Goal: Task Accomplishment & Management: Use online tool/utility

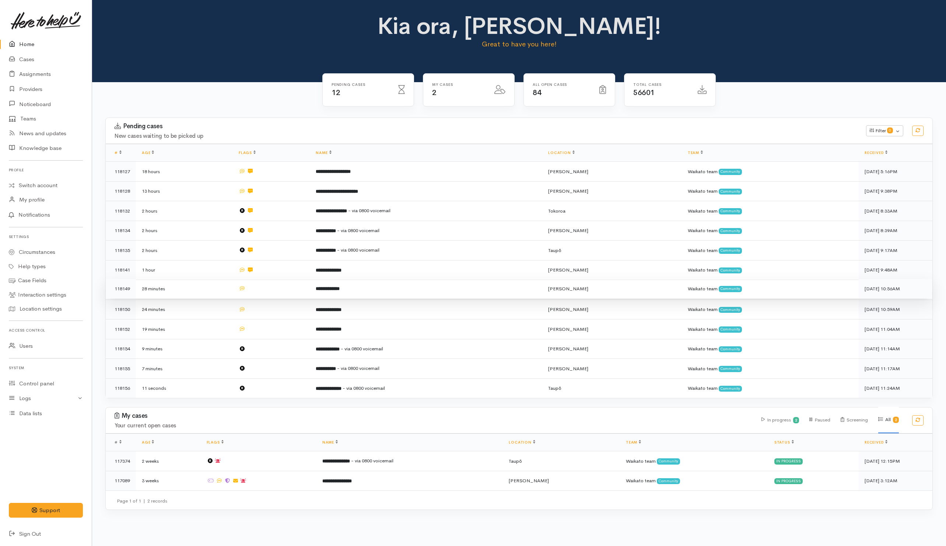
click at [283, 285] on td at bounding box center [271, 289] width 77 height 20
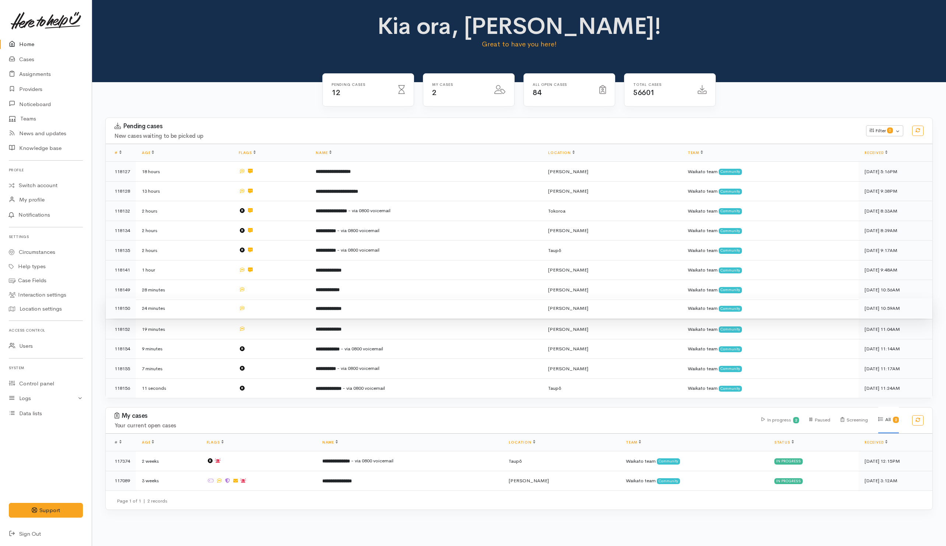
click at [280, 311] on td at bounding box center [271, 308] width 77 height 20
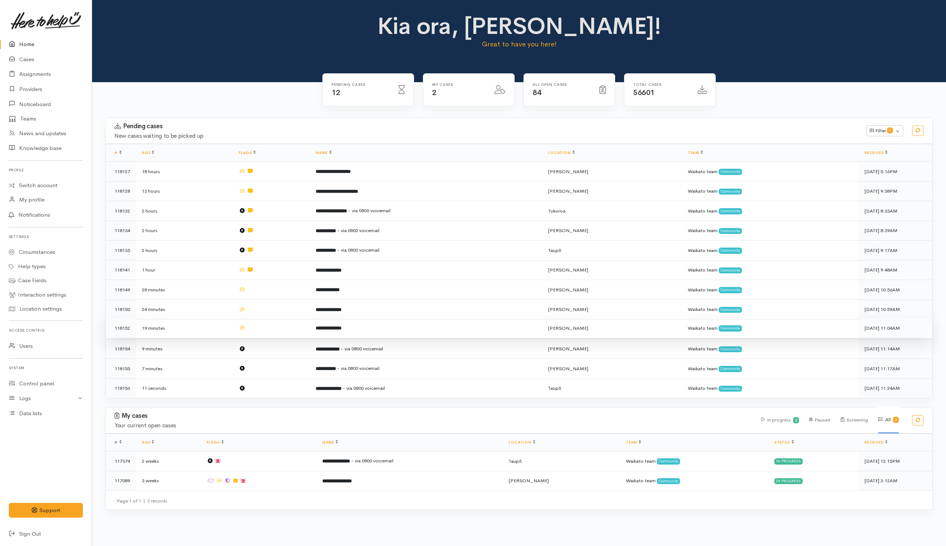
click at [278, 328] on td at bounding box center [271, 328] width 77 height 20
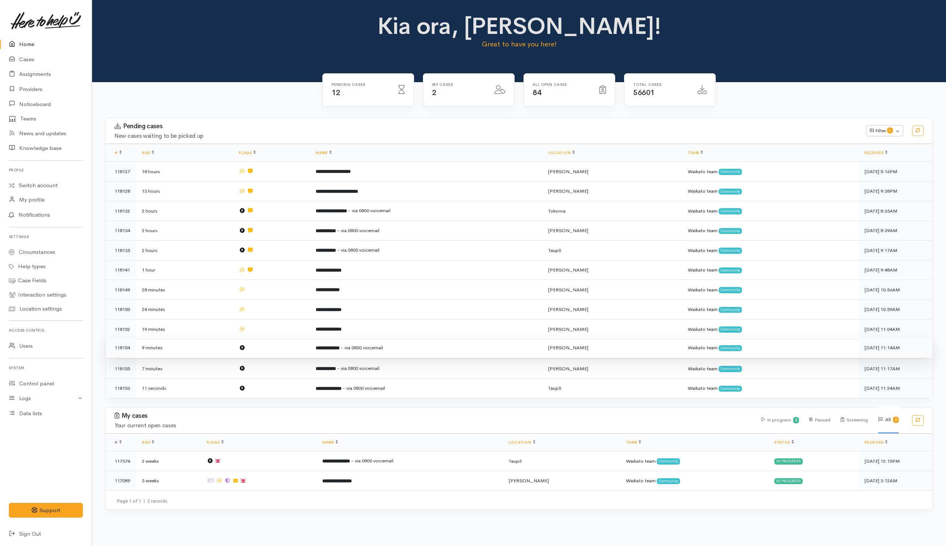
drag, startPoint x: 274, startPoint y: 348, endPoint x: 274, endPoint y: 354, distance: 5.5
click at [274, 349] on td at bounding box center [271, 348] width 77 height 20
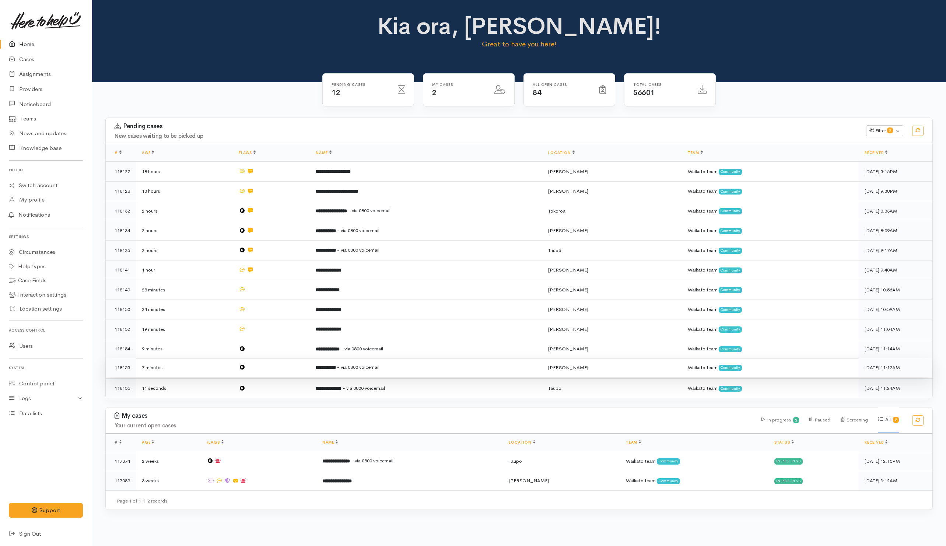
click at [271, 366] on td at bounding box center [271, 368] width 77 height 20
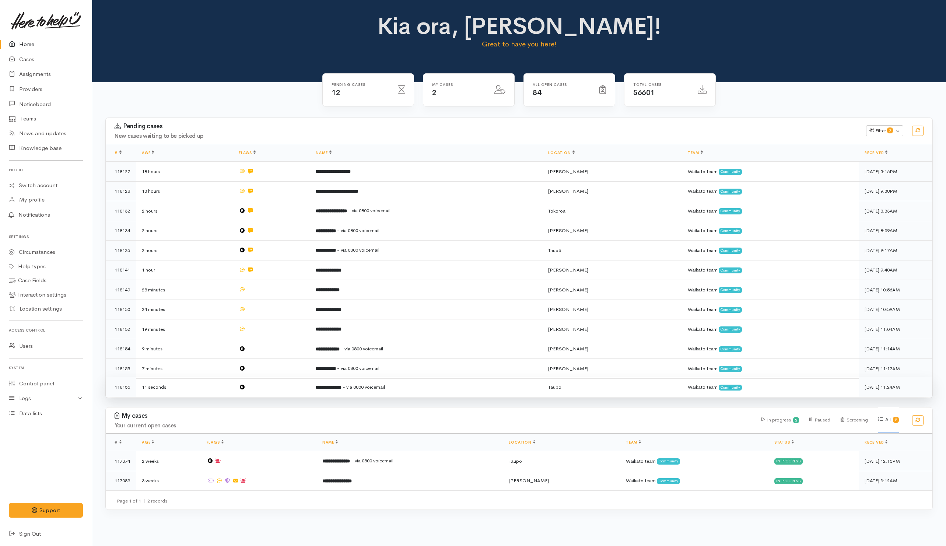
click at [271, 389] on td at bounding box center [271, 387] width 77 height 20
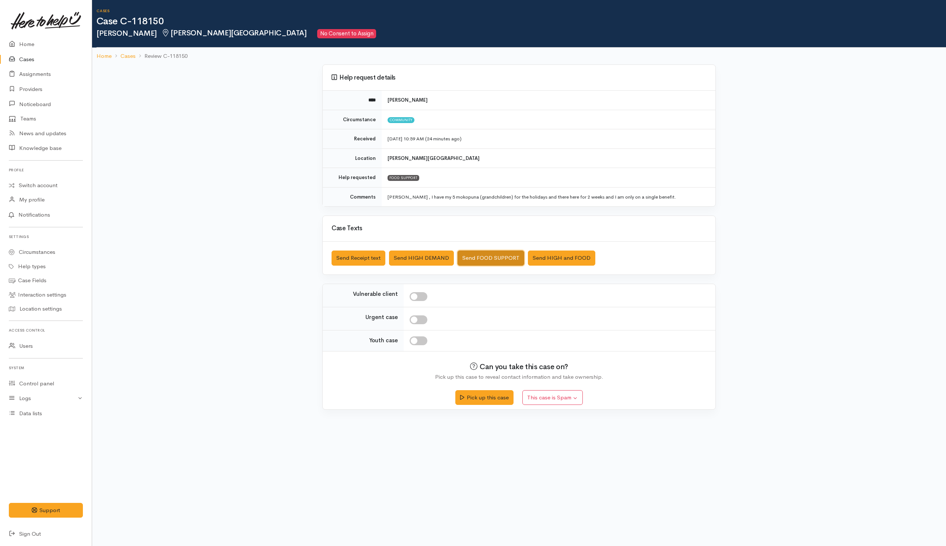
click at [497, 258] on button "Send FOOD SUPPORT" at bounding box center [491, 257] width 67 height 15
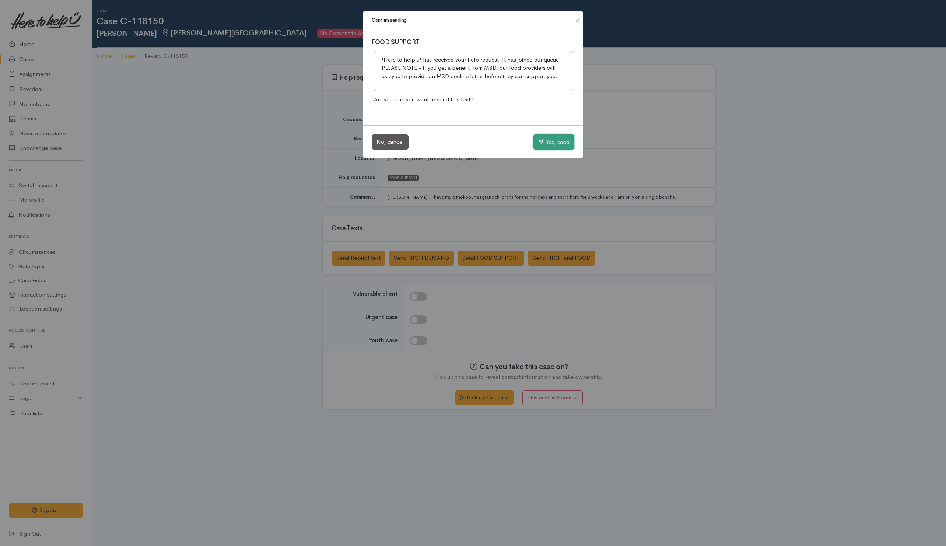
click at [557, 142] on button "Yes, send" at bounding box center [553, 141] width 41 height 15
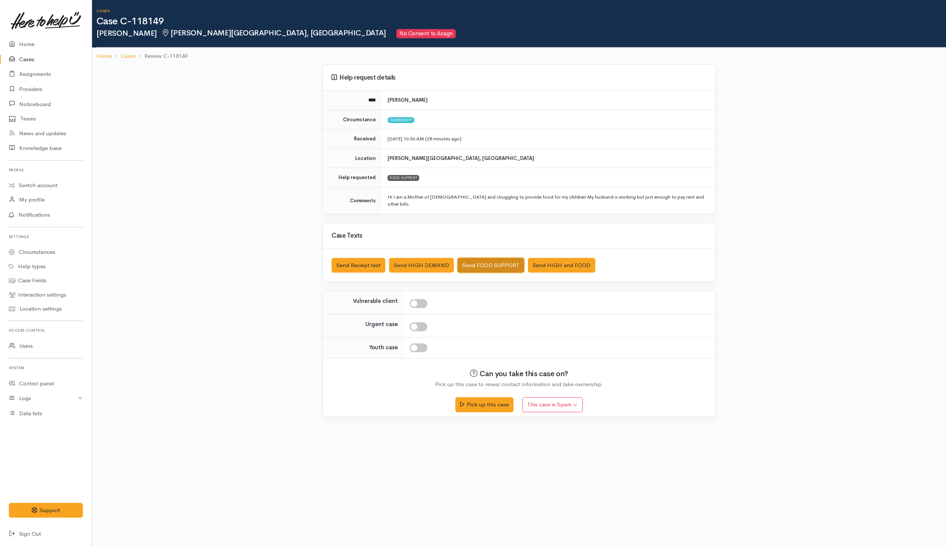
click at [494, 259] on button "Send FOOD SUPPORT" at bounding box center [491, 265] width 67 height 15
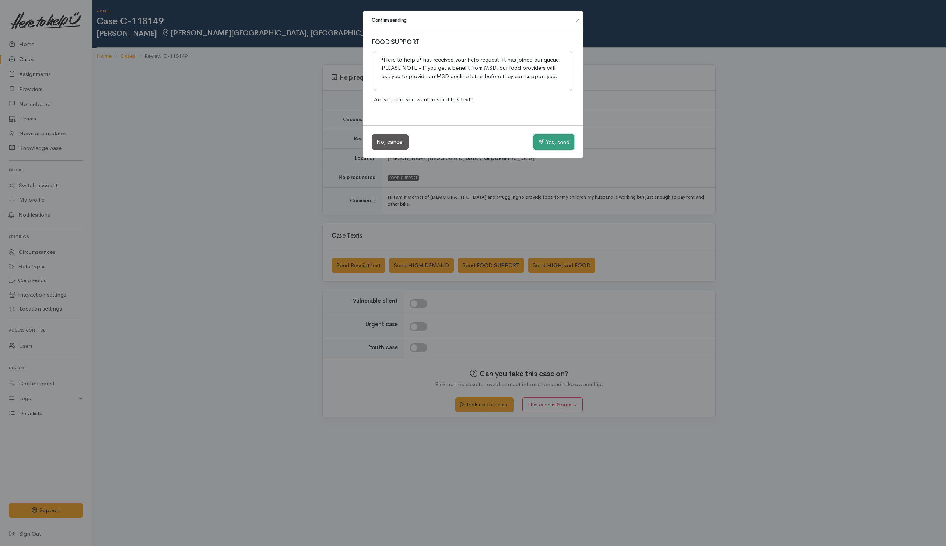
click at [570, 136] on button "Yes, send" at bounding box center [553, 141] width 41 height 15
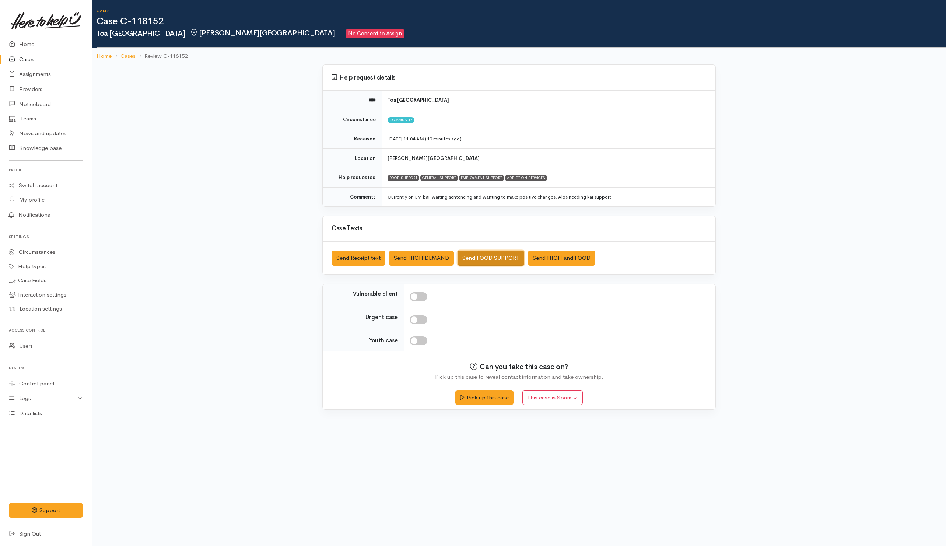
click at [505, 262] on button "Send FOOD SUPPORT" at bounding box center [491, 257] width 67 height 15
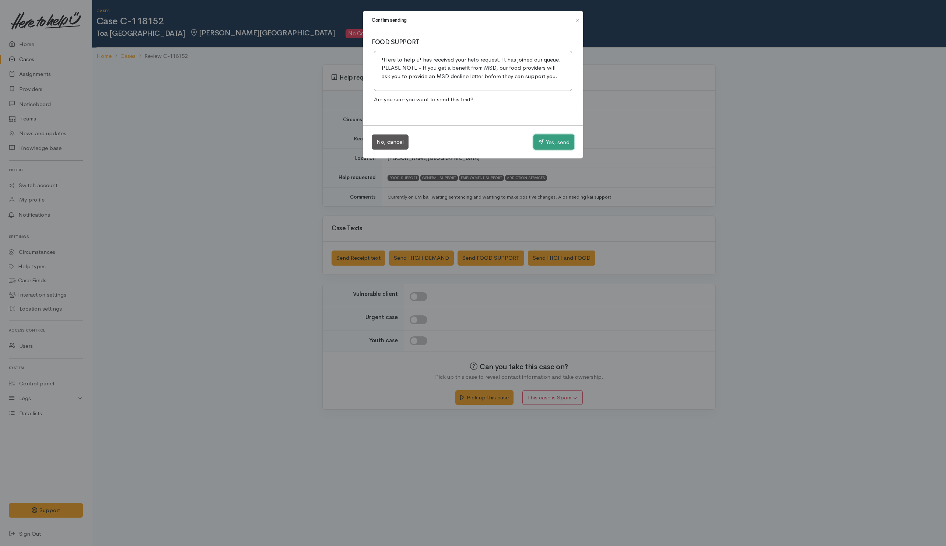
click at [560, 144] on button "Yes, send" at bounding box center [553, 141] width 41 height 15
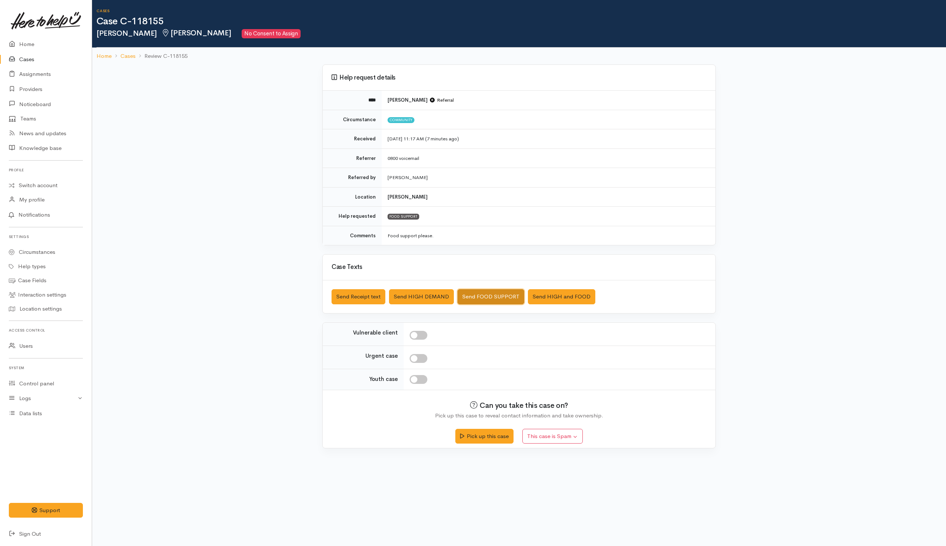
click at [487, 298] on button "Send FOOD SUPPORT" at bounding box center [491, 296] width 67 height 15
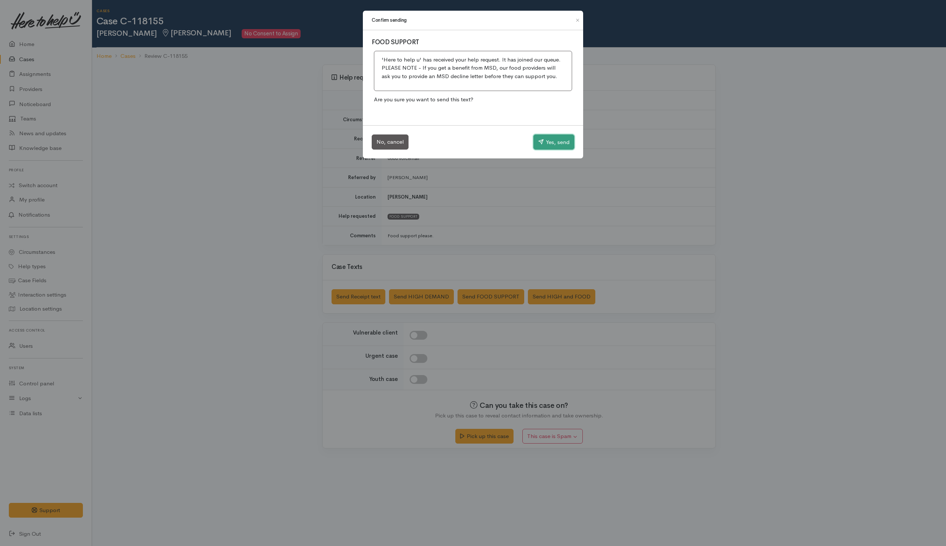
drag, startPoint x: 542, startPoint y: 144, endPoint x: 537, endPoint y: 147, distance: 5.3
click at [543, 144] on button "Yes, send" at bounding box center [553, 141] width 41 height 15
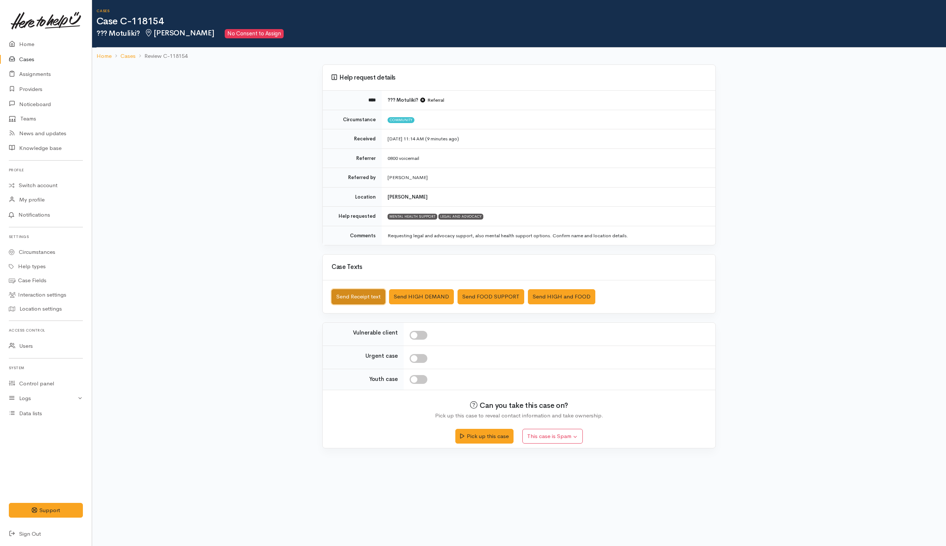
click at [368, 297] on button "Send Receipt text" at bounding box center [359, 296] width 54 height 15
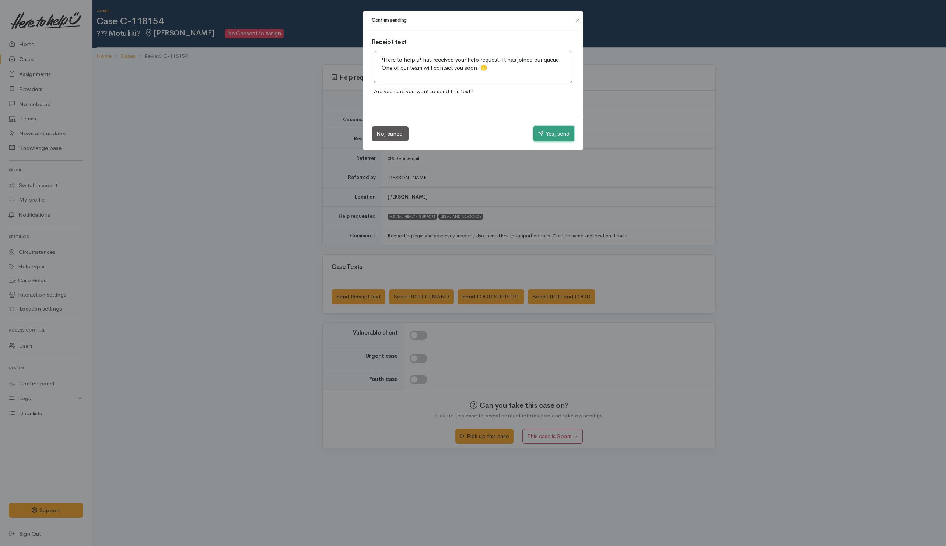
click at [536, 136] on button "Yes, send" at bounding box center [553, 133] width 41 height 15
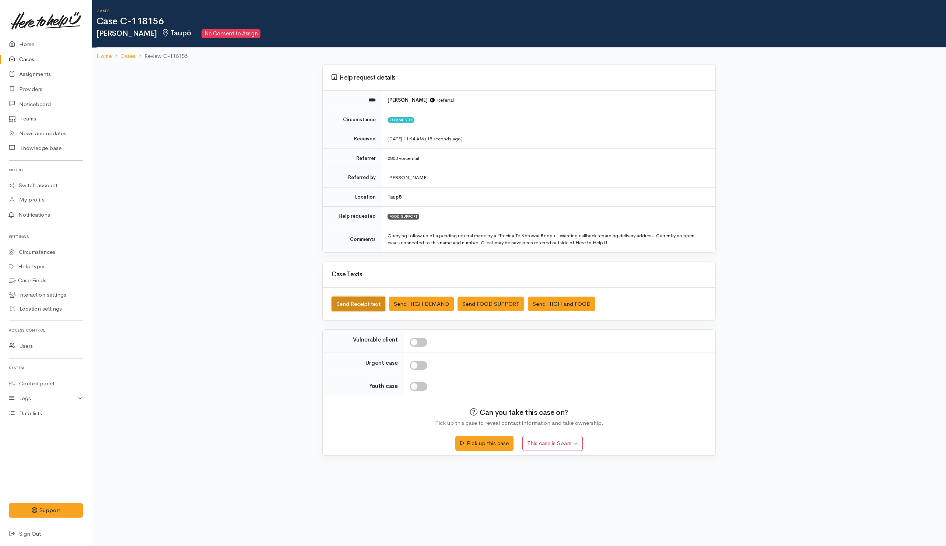
click at [368, 309] on button "Send Receipt text" at bounding box center [359, 304] width 54 height 15
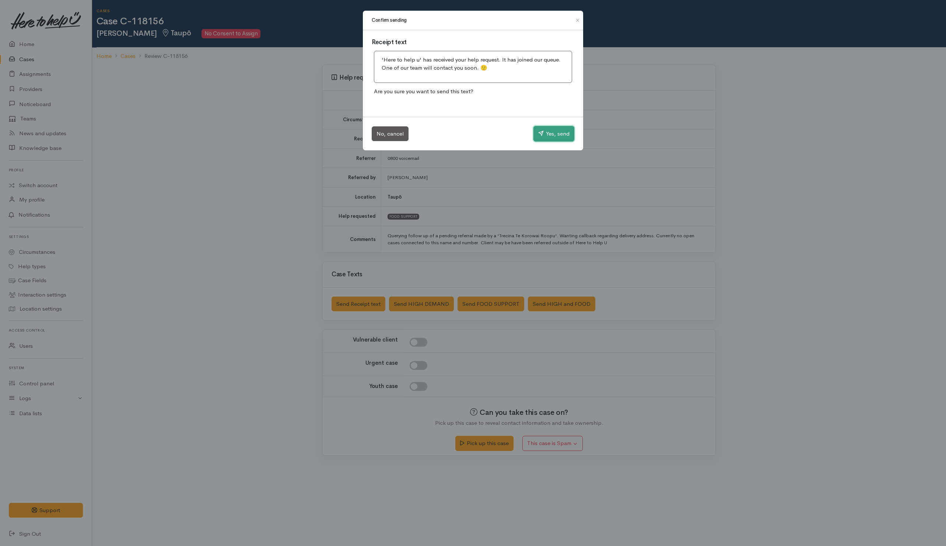
click at [551, 134] on button "Yes, send" at bounding box center [553, 133] width 41 height 15
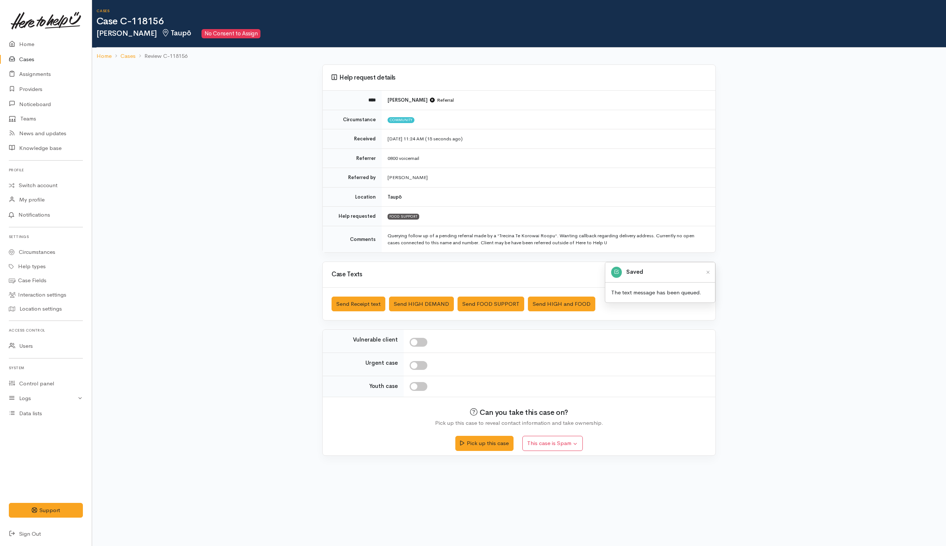
drag, startPoint x: 551, startPoint y: 135, endPoint x: 550, endPoint y: 140, distance: 5.6
click at [552, 137] on td "[DATE] 11:24 AM (15 seconds ago)" at bounding box center [549, 139] width 334 height 20
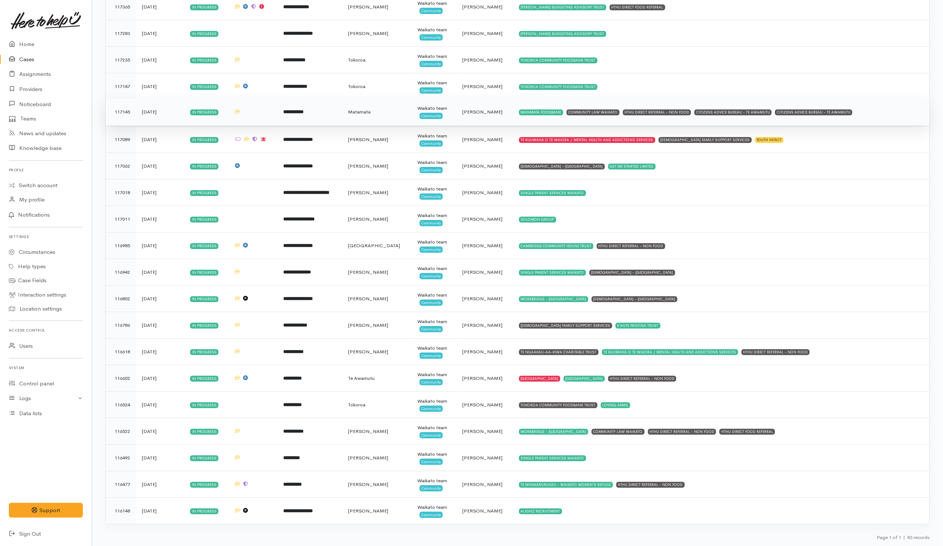
scroll to position [1819, 0]
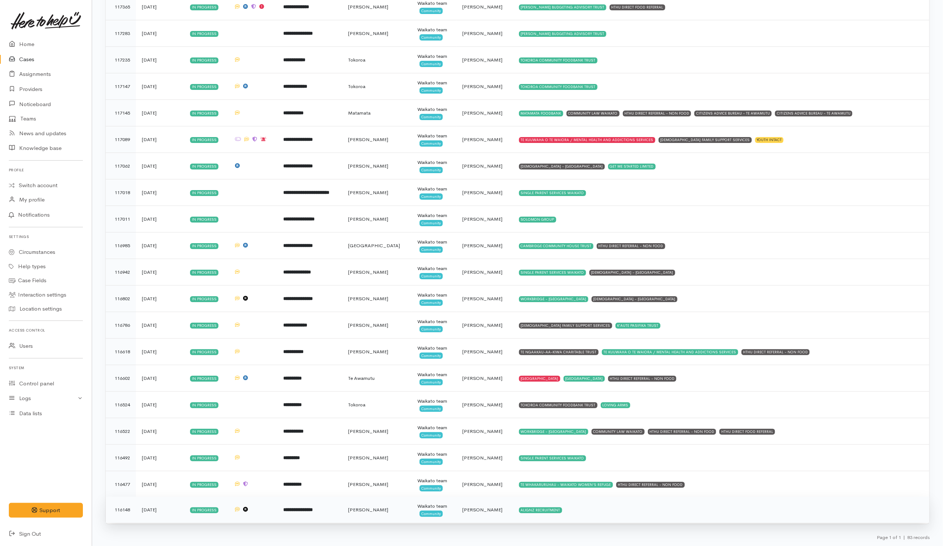
click at [700, 513] on td "ALIGNZ RECRUITMENT" at bounding box center [721, 510] width 416 height 27
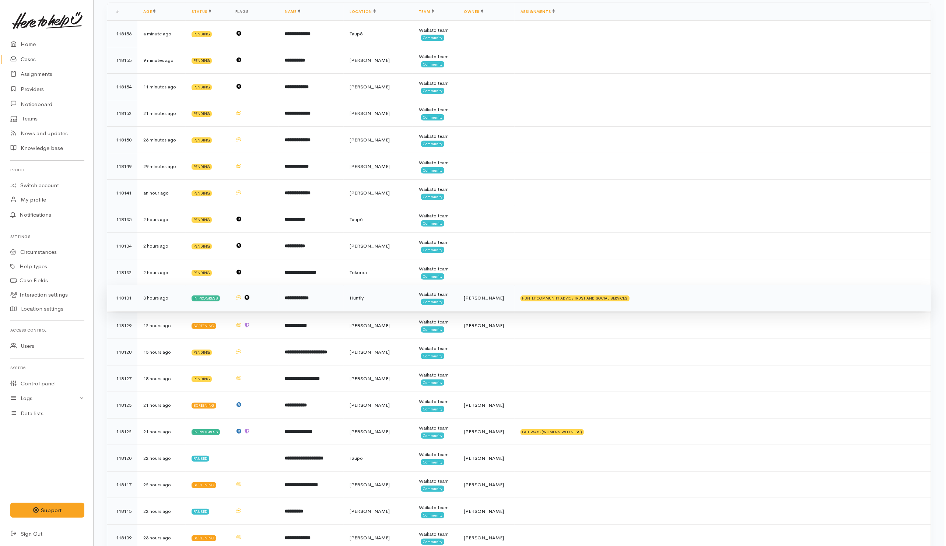
scroll to position [0, 0]
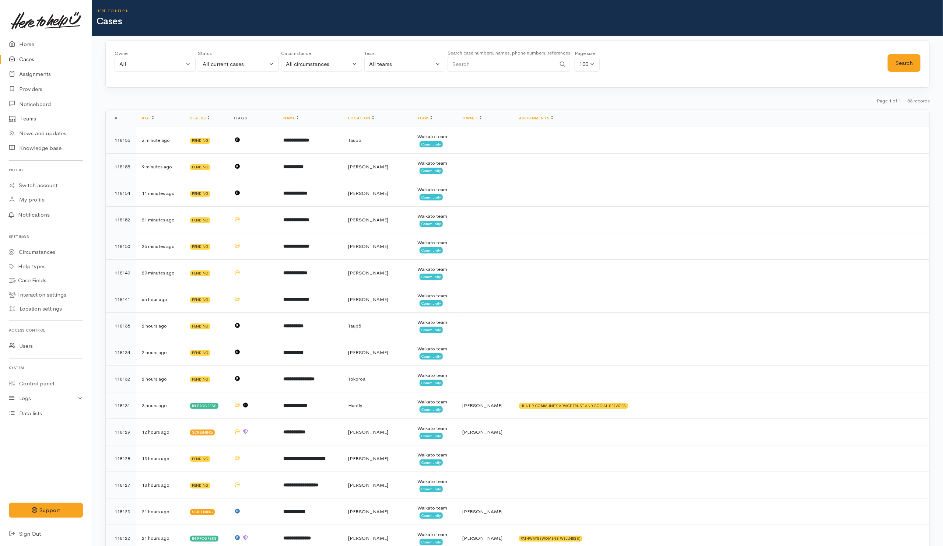
click at [500, 67] on input "Search" at bounding box center [502, 64] width 108 height 15
paste input "273055972"
type input "273055972"
drag, startPoint x: 209, startPoint y: 66, endPoint x: 207, endPoint y: 76, distance: 9.5
click at [209, 66] on div "All current cases" at bounding box center [235, 64] width 65 height 8
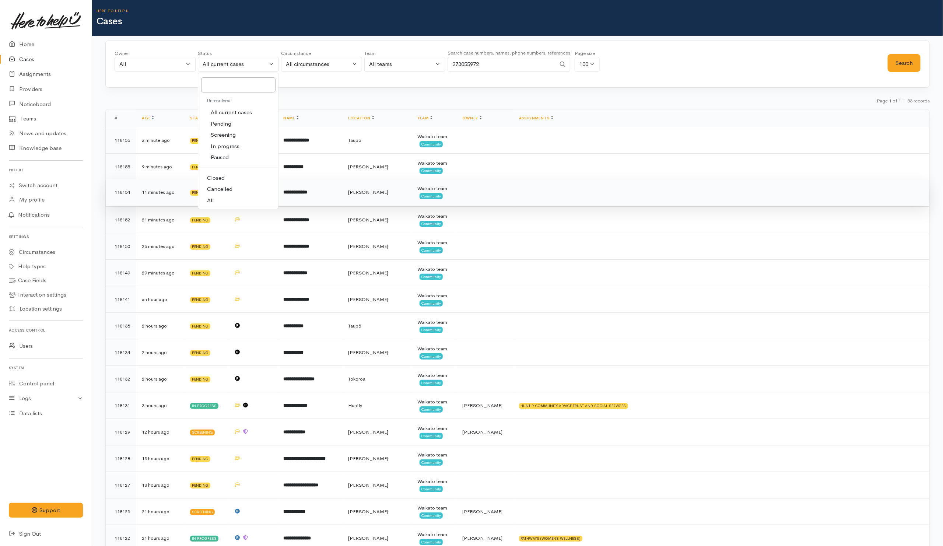
click at [209, 201] on span "All" at bounding box center [210, 200] width 7 height 8
select select "All"
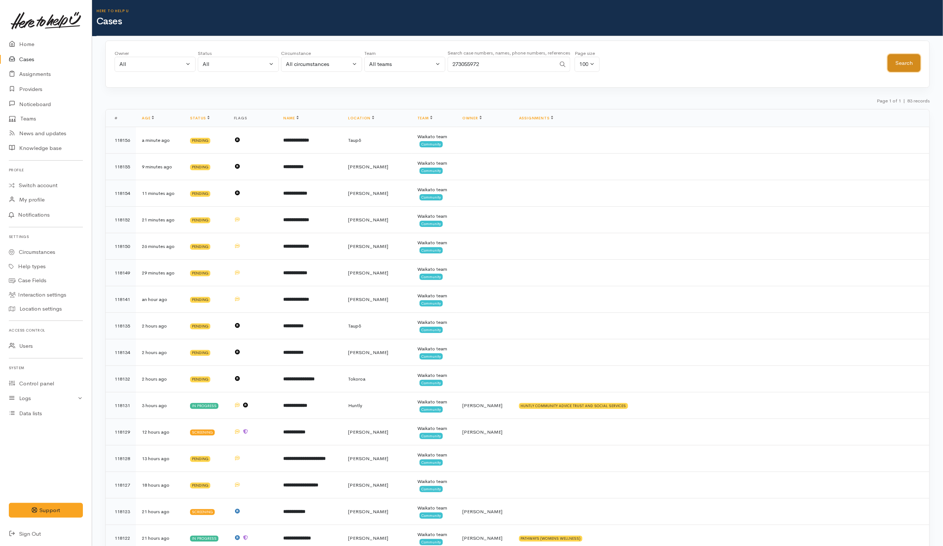
click at [893, 62] on button "Search" at bounding box center [904, 63] width 33 height 18
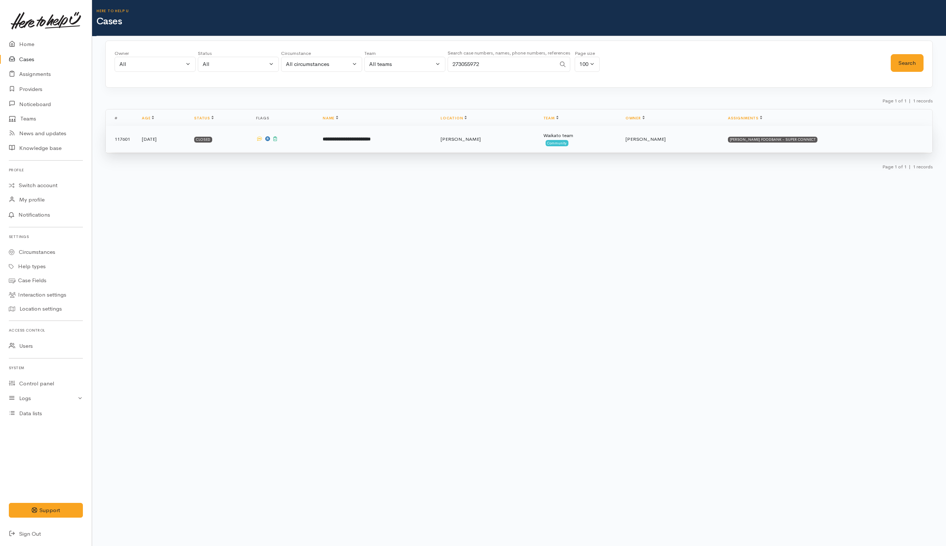
click at [435, 141] on td "**********" at bounding box center [376, 139] width 118 height 27
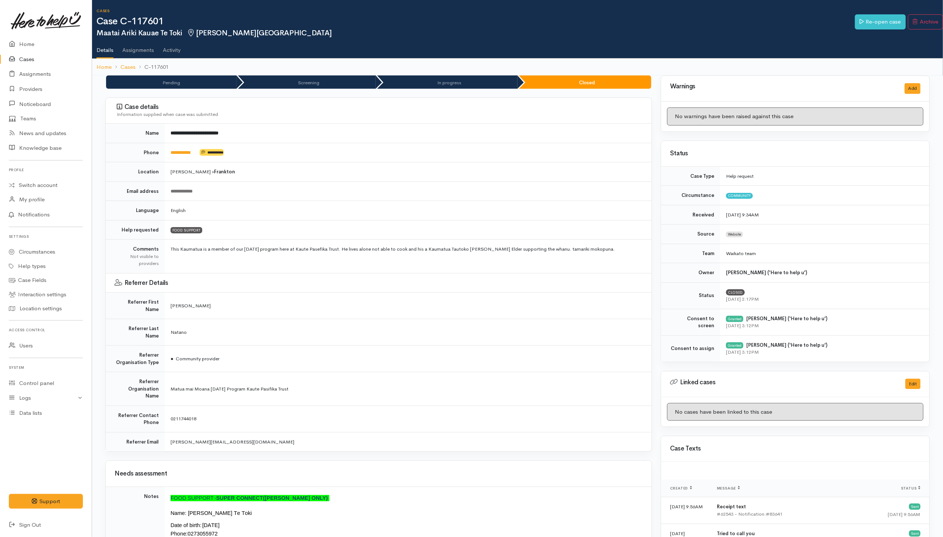
click at [186, 147] on td "**********" at bounding box center [408, 153] width 487 height 20
click at [185, 154] on link "**********" at bounding box center [181, 152] width 20 height 5
drag, startPoint x: 404, startPoint y: 29, endPoint x: 384, endPoint y: 28, distance: 20.6
click at [404, 29] on h2 "Maatai Ariki Kauae Te Toki Frankton, Hamilton" at bounding box center [476, 33] width 758 height 8
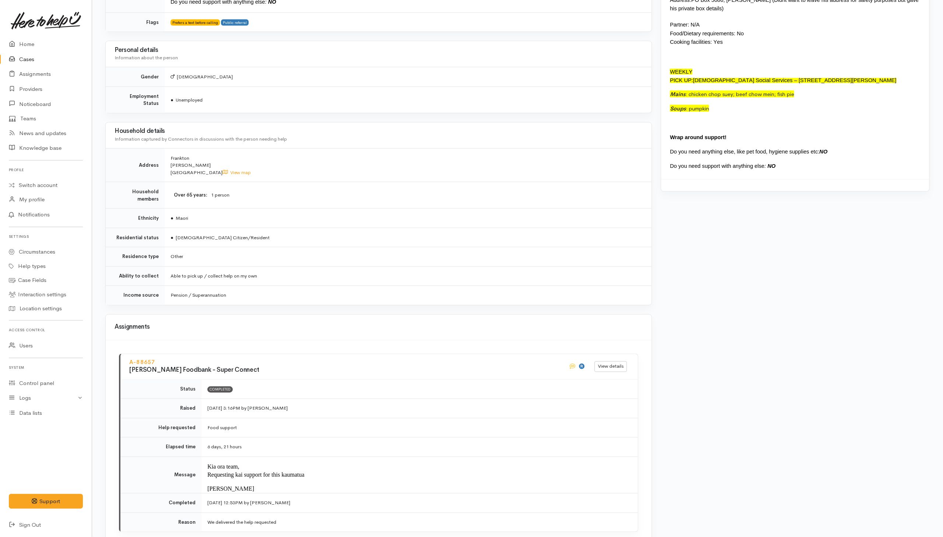
scroll to position [774, 0]
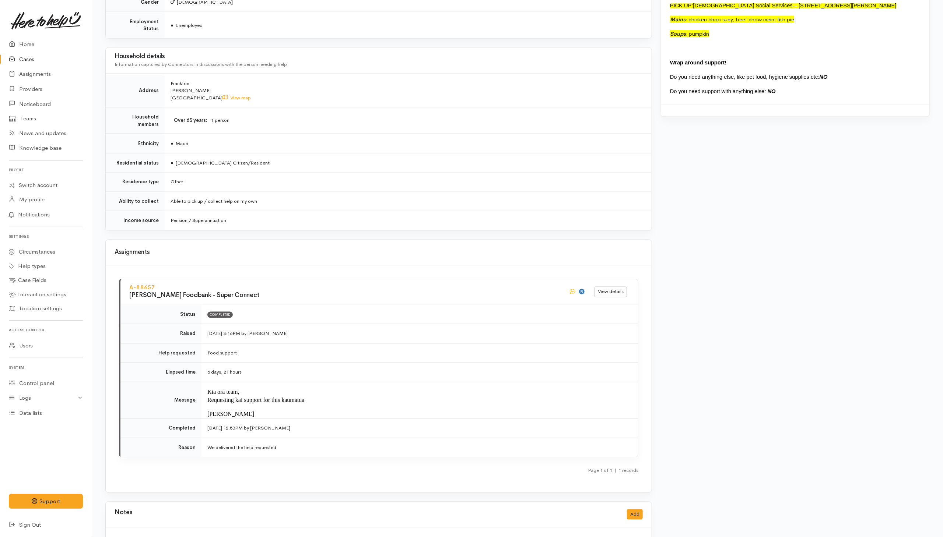
click at [249, 211] on div "**********" at bounding box center [379, 52] width 556 height 1501
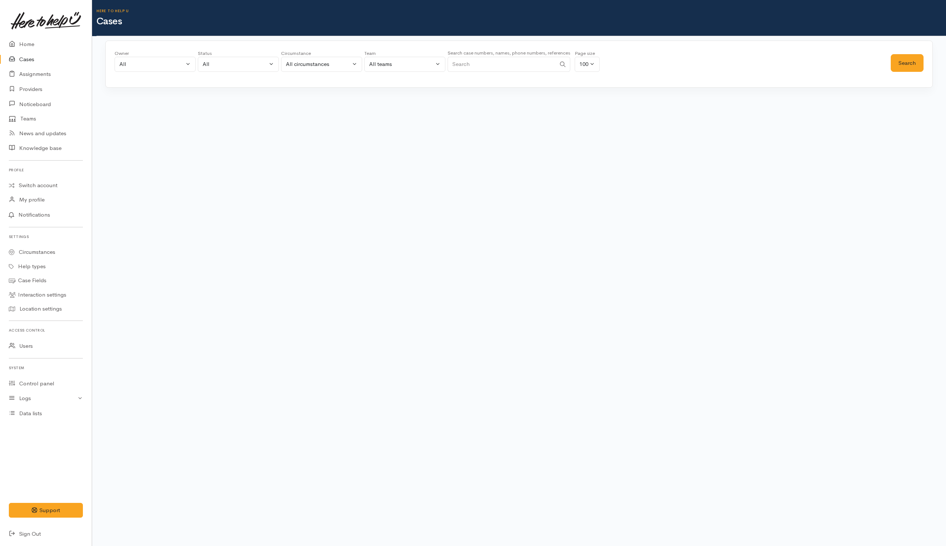
click at [510, 69] on input "Search" at bounding box center [502, 64] width 108 height 15
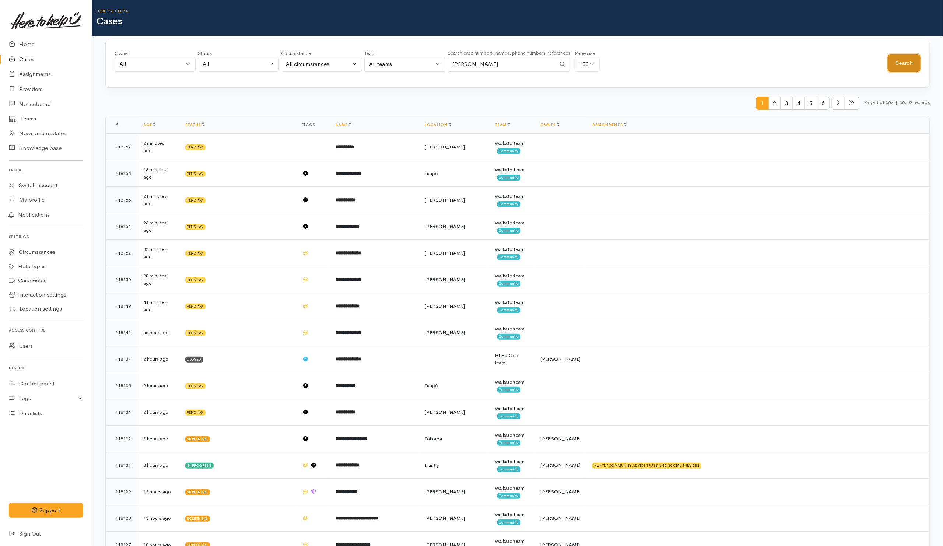
click at [891, 66] on button "Search" at bounding box center [904, 63] width 33 height 18
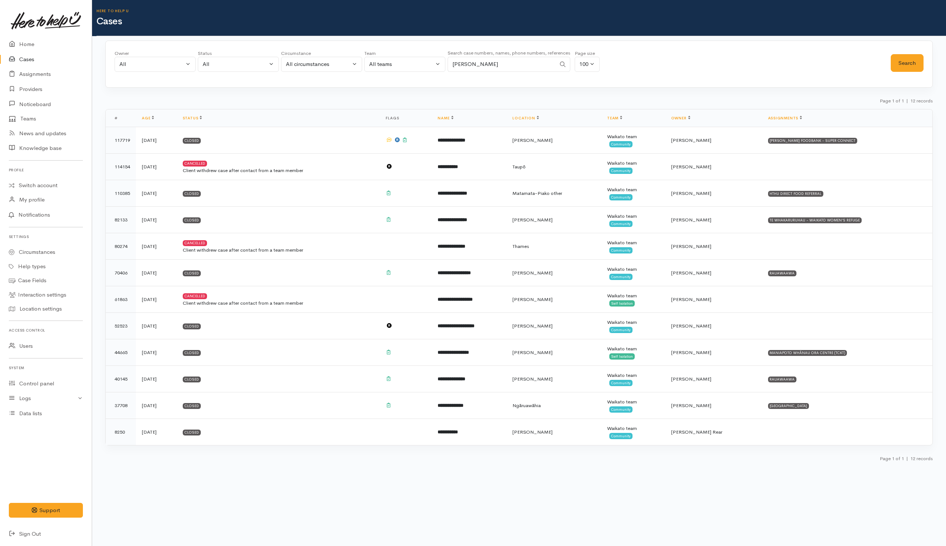
click at [488, 62] on input "[PERSON_NAME]" at bounding box center [502, 64] width 108 height 15
type input "[PERSON_NAME]"
click at [901, 68] on button "Search" at bounding box center [907, 63] width 33 height 18
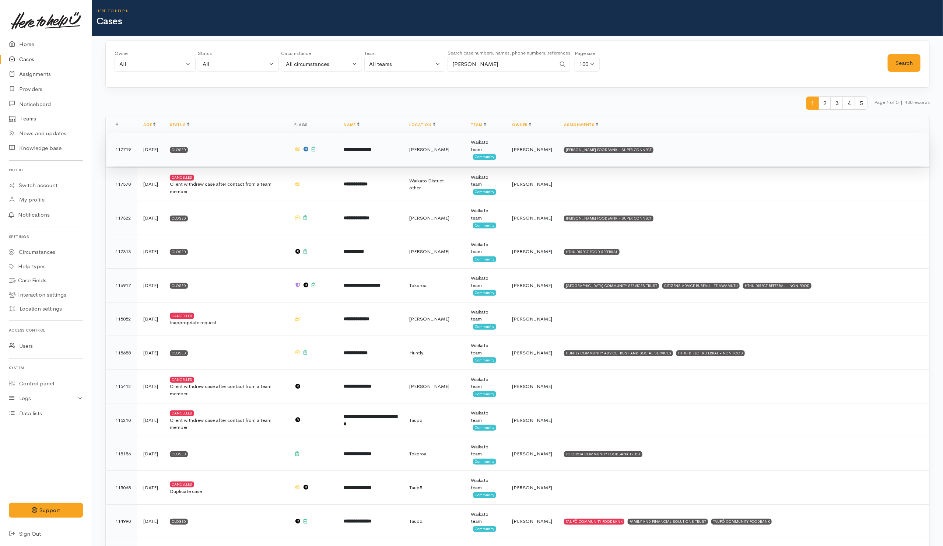
click at [698, 158] on td "HAMILTON FOODBANK - SUPER CONNECT" at bounding box center [743, 150] width 371 height 34
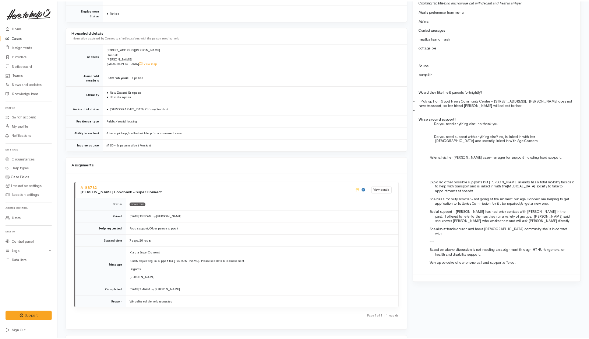
scroll to position [859, 0]
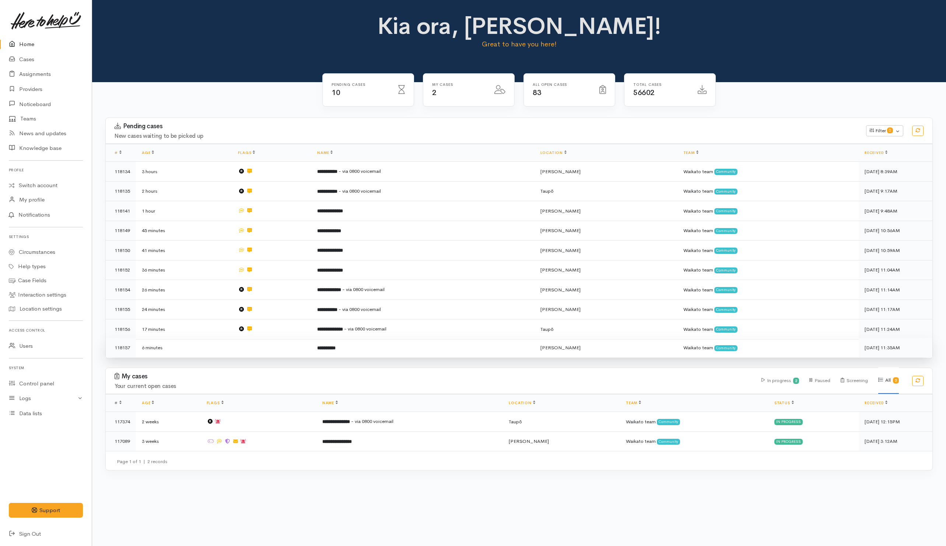
click at [411, 349] on td "**********" at bounding box center [422, 348] width 223 height 20
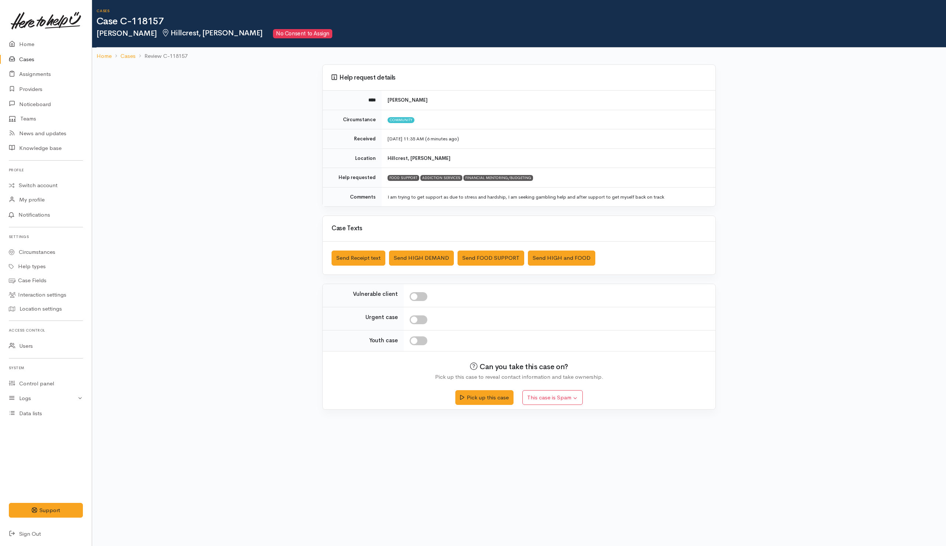
click at [330, 256] on div "Saved The text message has been queued. An error occurred Send Receipt text Sen…" at bounding box center [519, 258] width 393 height 33
click at [353, 259] on button "Send Receipt text" at bounding box center [359, 257] width 54 height 15
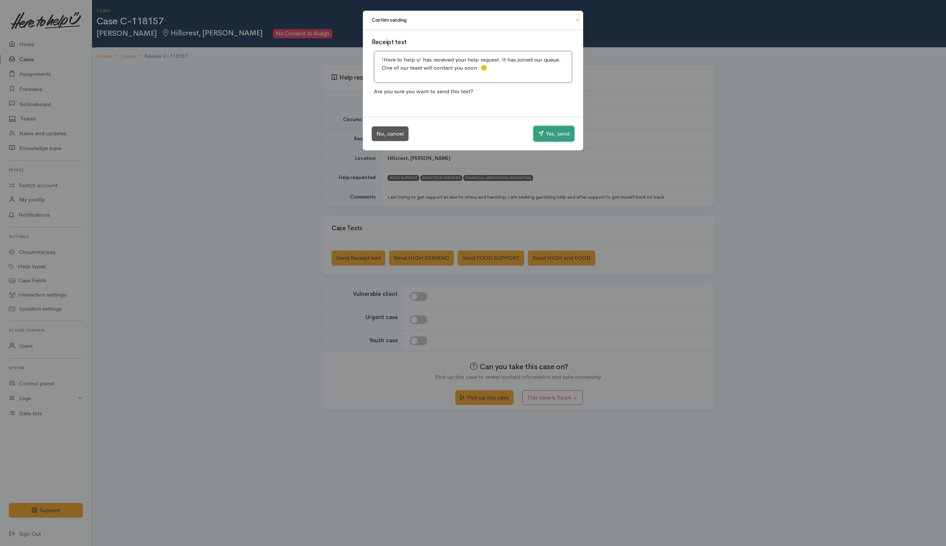
drag, startPoint x: 549, startPoint y: 133, endPoint x: 541, endPoint y: 157, distance: 25.5
click at [550, 133] on button "Yes, send" at bounding box center [553, 133] width 41 height 15
